Goal: Transaction & Acquisition: Purchase product/service

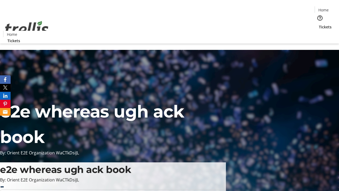
click at [324, 8] on span "Sign Up" at bounding box center [326, 7] width 15 height 6
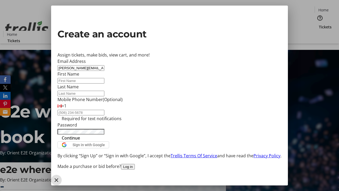
type input "[PERSON_NAME][EMAIL_ADDRESS][DOMAIN_NAME]"
type input "[PERSON_NAME]"
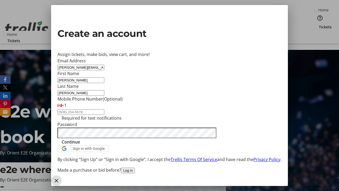
type input "[PERSON_NAME]"
click at [80, 145] on span "Continue" at bounding box center [71, 142] width 18 height 6
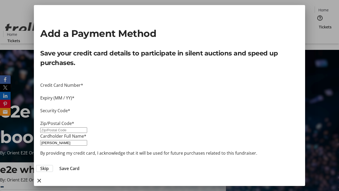
click at [49, 165] on span "Skip" at bounding box center [44, 168] width 8 height 6
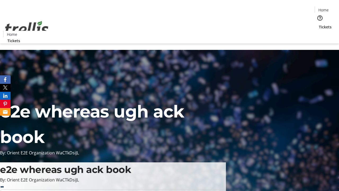
click at [319, 24] on span "Tickets" at bounding box center [325, 27] width 13 height 6
